Goal: Task Accomplishment & Management: Complete application form

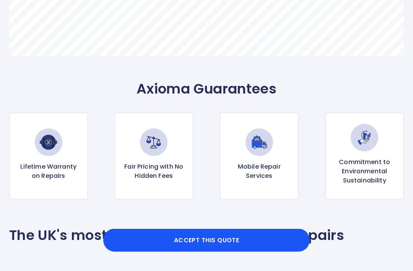
scroll to position [536, 0]
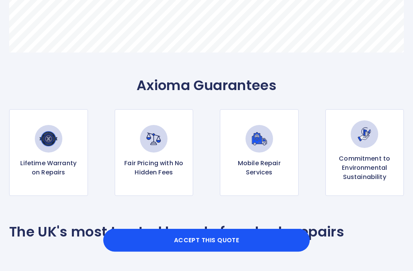
click at [226, 251] on button "Accept this Quote" at bounding box center [206, 239] width 207 height 23
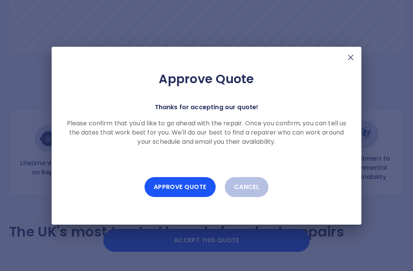
click at [199, 197] on button "Approve Quote" at bounding box center [180, 187] width 71 height 20
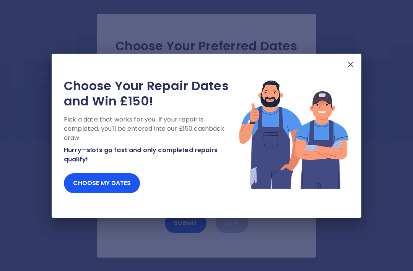
click at [116, 193] on button "Choose my dates" at bounding box center [102, 183] width 76 height 20
click at [127, 193] on button "Choose my dates" at bounding box center [102, 183] width 76 height 20
click at [125, 193] on button "Choose my dates" at bounding box center [102, 183] width 76 height 20
click at [128, 192] on button "Choose my dates" at bounding box center [102, 183] width 76 height 20
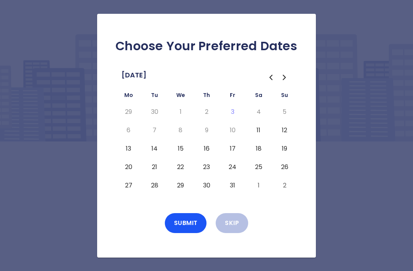
click at [127, 155] on button "13" at bounding box center [129, 148] width 14 height 12
click at [193, 231] on button "Submit" at bounding box center [186, 223] width 42 height 20
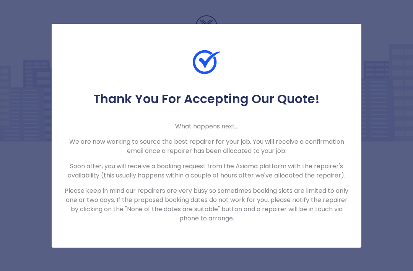
click at [399, 188] on div "Thank You For Accepting Our Quote! What happens next... We are now working to s…" at bounding box center [206, 135] width 413 height 271
click at [347, 223] on p "Please keep in mind our repairers are very busy so sometimes booking slots are …" at bounding box center [206, 204] width 285 height 37
click at [382, 206] on div "Thank You For Accepting Our Quote! What happens next... We are now working to s…" at bounding box center [206, 135] width 413 height 271
click at [378, 214] on div "Thank You For Accepting Our Quote! What happens next... We are now working to s…" at bounding box center [206, 135] width 413 height 271
click at [379, 205] on div "Thank You For Accepting Our Quote! What happens next... We are now working to s…" at bounding box center [206, 135] width 413 height 271
